Goal: Transaction & Acquisition: Obtain resource

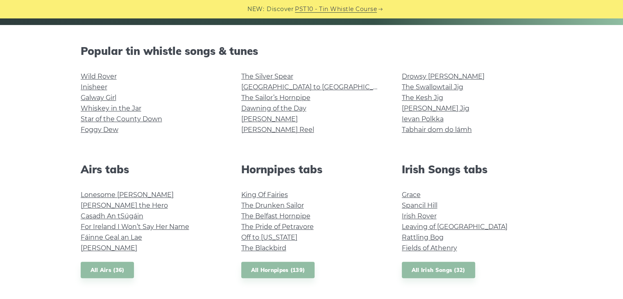
scroll to position [187, 0]
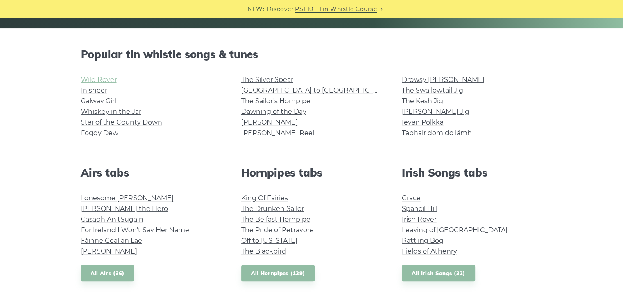
click at [105, 76] on link "Wild Rover" at bounding box center [99, 80] width 36 height 8
click at [109, 100] on link "Galway Girl" at bounding box center [99, 101] width 36 height 8
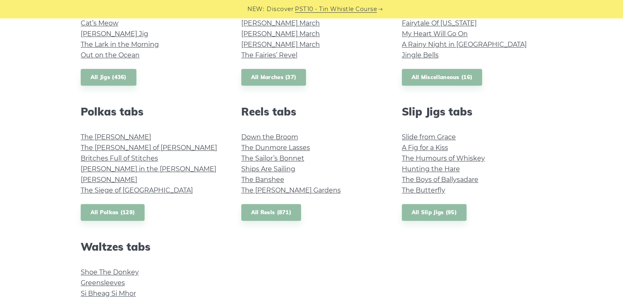
scroll to position [530, 0]
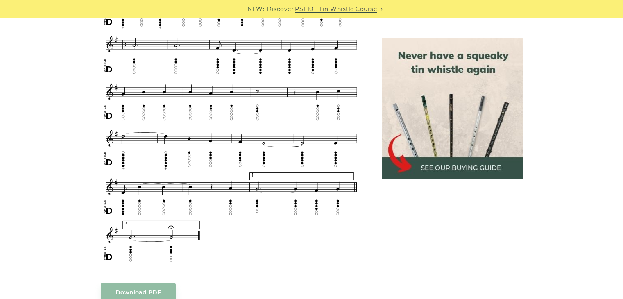
scroll to position [529, 0]
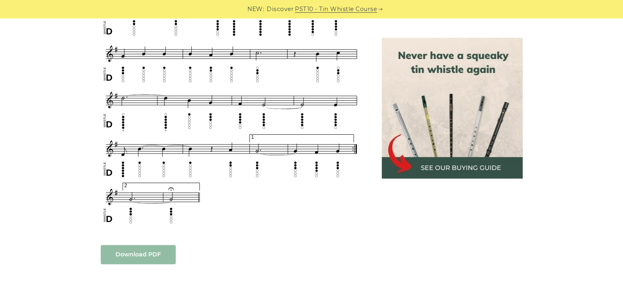
click at [141, 255] on body "NEW: Discover PST10 - Tin Whistle Course Lessons Fingering Charts Tabs & Notes …" at bounding box center [311, 242] width 623 height 1543
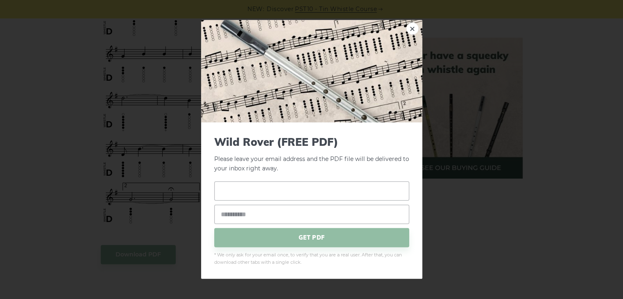
click at [306, 181] on input "text" at bounding box center [311, 190] width 195 height 19
click at [444, 218] on div "× Wild Rover (FREE PDF) Please leave your email address and the PDF file will b…" at bounding box center [311, 149] width 623 height 299
click at [345, 184] on input "text" at bounding box center [311, 190] width 195 height 19
type input "**********"
click at [488, 192] on div "**********" at bounding box center [311, 149] width 623 height 299
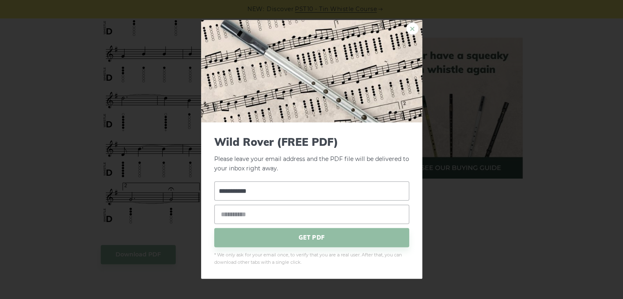
click at [410, 25] on link "×" at bounding box center [413, 29] width 12 height 12
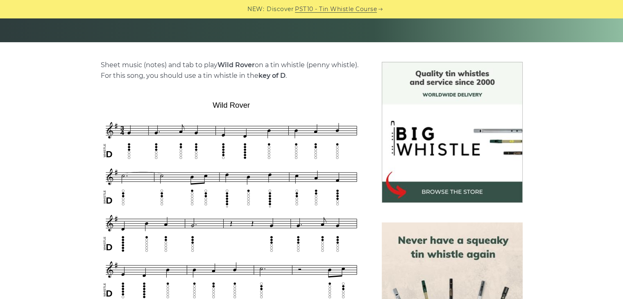
scroll to position [172, 0]
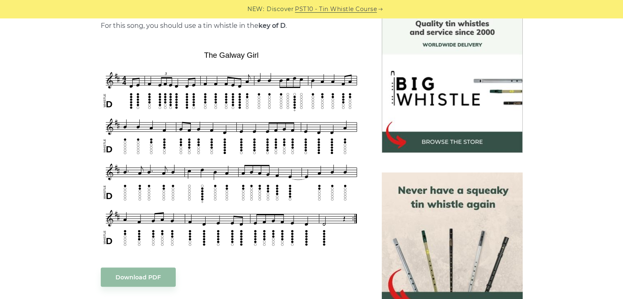
scroll to position [229, 0]
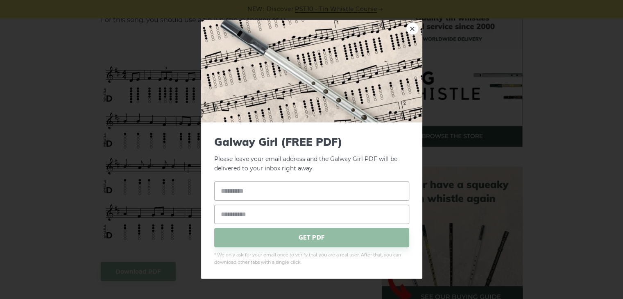
click at [415, 27] on link "×" at bounding box center [413, 29] width 12 height 12
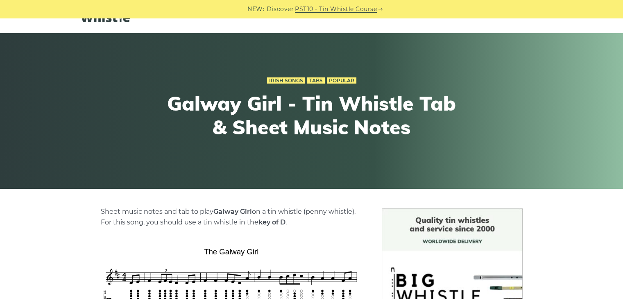
scroll to position [25, 0]
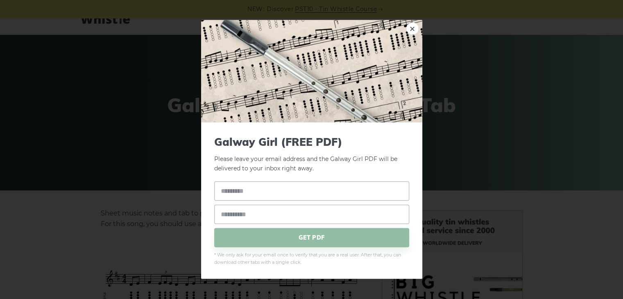
click at [423, 34] on div "× Galway Girl (FREE PDF) Please leave your email address and the Galway Girl PD…" at bounding box center [311, 149] width 623 height 299
click at [411, 32] on link "×" at bounding box center [413, 29] width 12 height 12
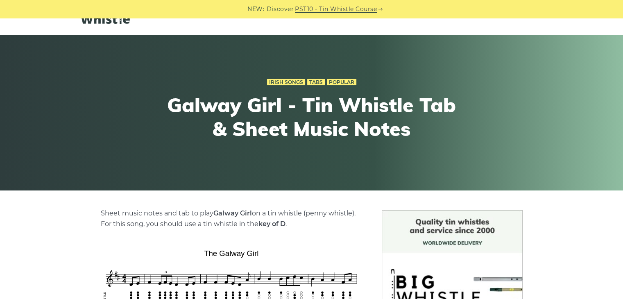
scroll to position [0, 0]
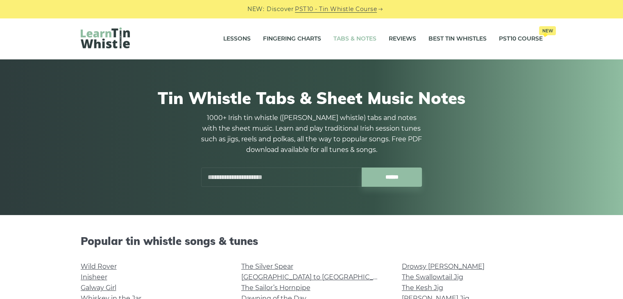
click at [118, 36] on img at bounding box center [105, 37] width 49 height 21
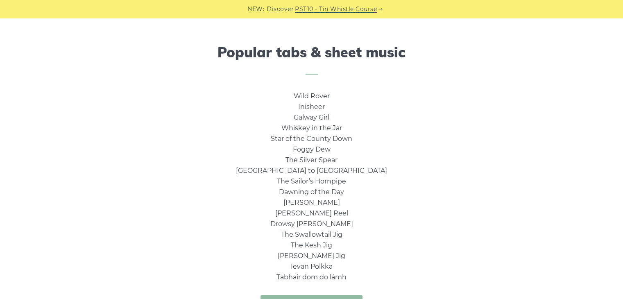
scroll to position [521, 0]
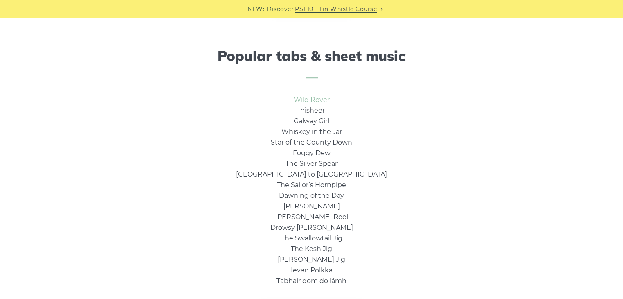
click at [317, 100] on link "Wild Rover" at bounding box center [312, 100] width 36 height 8
click at [322, 109] on link "Inisheer" at bounding box center [311, 111] width 27 height 8
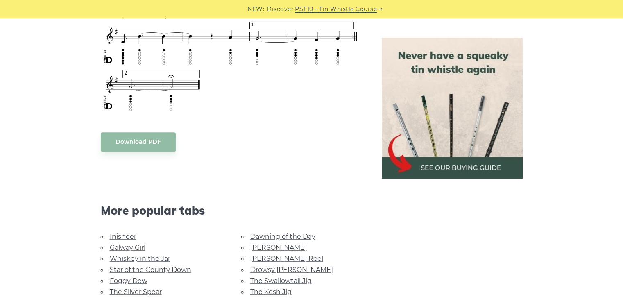
scroll to position [642, 0]
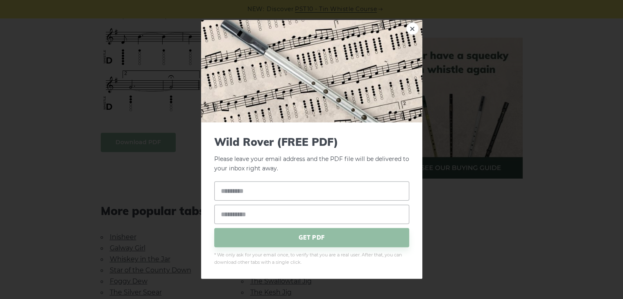
click at [131, 141] on body "NEW: Discover PST10 - Tin Whistle Course Lessons Fingering Charts Tabs & Notes …" at bounding box center [311, 129] width 623 height 1543
click at [260, 197] on input "text" at bounding box center [311, 190] width 195 height 19
type input "**********"
click at [291, 233] on span "GET PDF" at bounding box center [311, 237] width 195 height 19
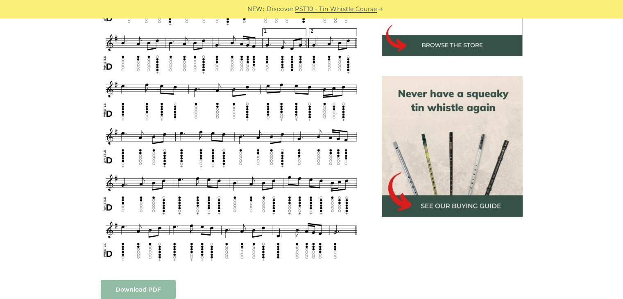
scroll to position [320, 0]
click at [125, 280] on link "Download PDF" at bounding box center [138, 289] width 75 height 19
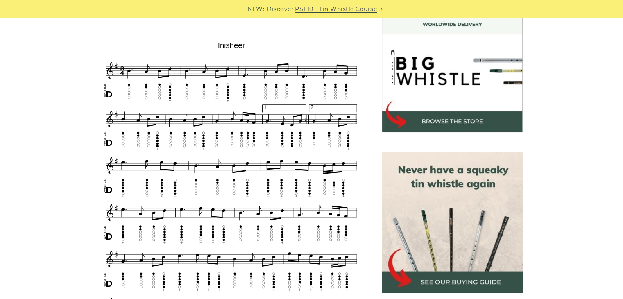
scroll to position [243, 0]
